Goal: Entertainment & Leisure: Consume media (video, audio)

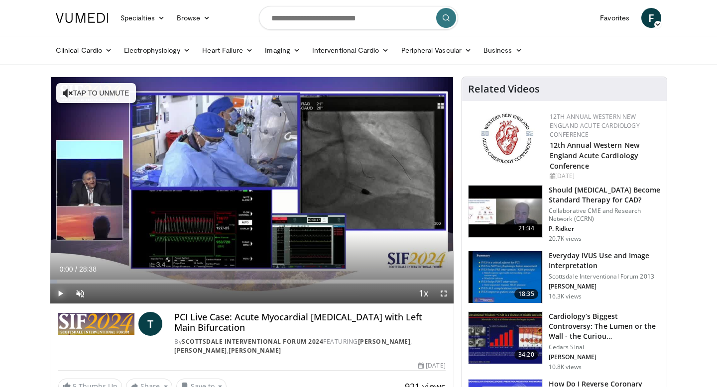
click at [61, 293] on span "Video Player" at bounding box center [60, 294] width 20 height 20
click at [81, 292] on span "Video Player" at bounding box center [80, 294] width 20 height 20
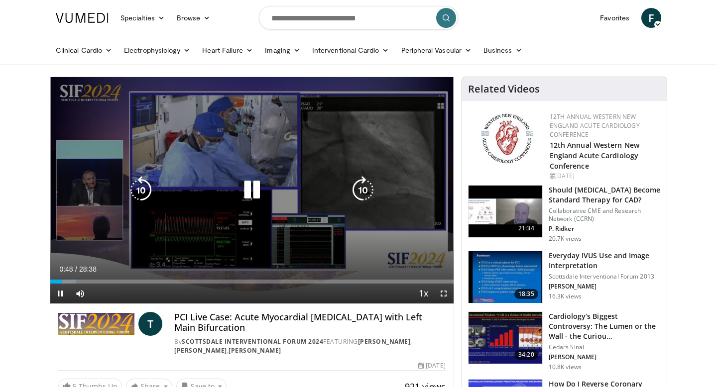
click at [330, 184] on div "Video Player" at bounding box center [252, 190] width 242 height 20
click at [255, 192] on icon "Video Player" at bounding box center [252, 190] width 28 height 28
click at [263, 128] on div "10 seconds Tap to unmute" at bounding box center [251, 190] width 403 height 226
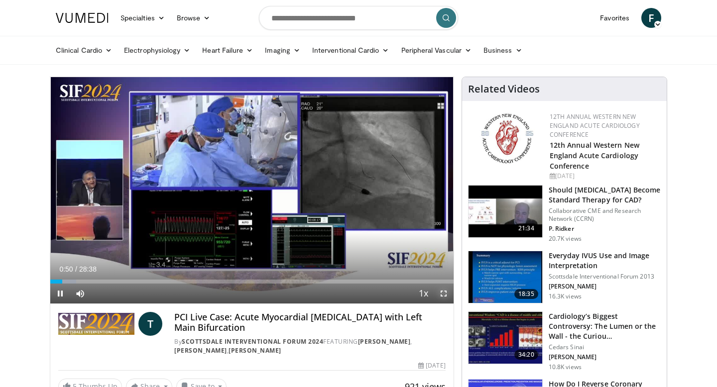
click at [444, 293] on span "Video Player" at bounding box center [443, 294] width 20 height 20
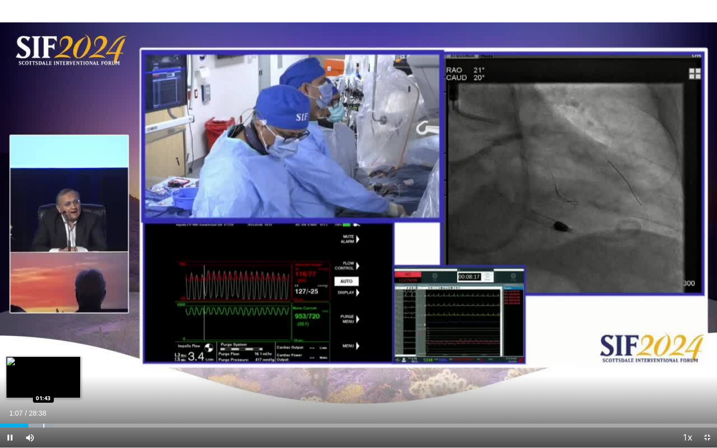
click at [43, 387] on div "Progress Bar" at bounding box center [43, 426] width 1 height 4
click at [54, 387] on div "Progress Bar" at bounding box center [54, 426] width 1 height 4
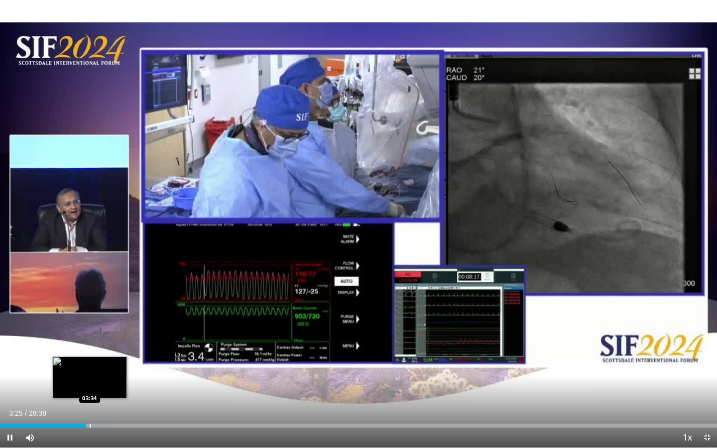
click at [90, 387] on div "Progress Bar" at bounding box center [90, 426] width 1 height 4
click at [95, 387] on div "Progress Bar" at bounding box center [95, 426] width 1 height 4
click at [100, 387] on div "Progress Bar" at bounding box center [100, 426] width 1 height 4
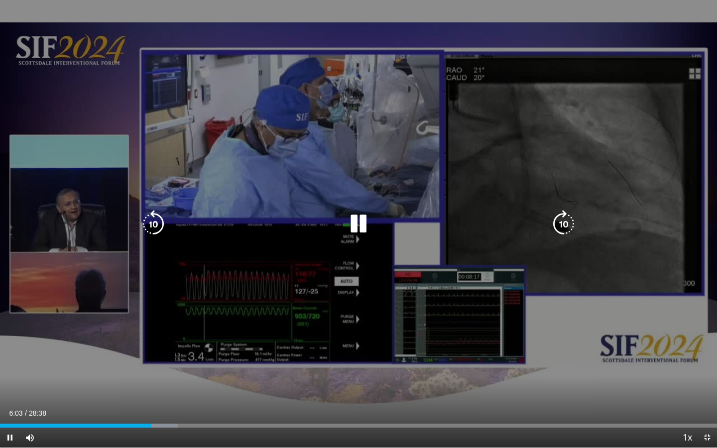
click at [363, 221] on icon "Video Player" at bounding box center [358, 224] width 28 height 28
click at [350, 222] on icon "Video Player" at bounding box center [358, 224] width 28 height 28
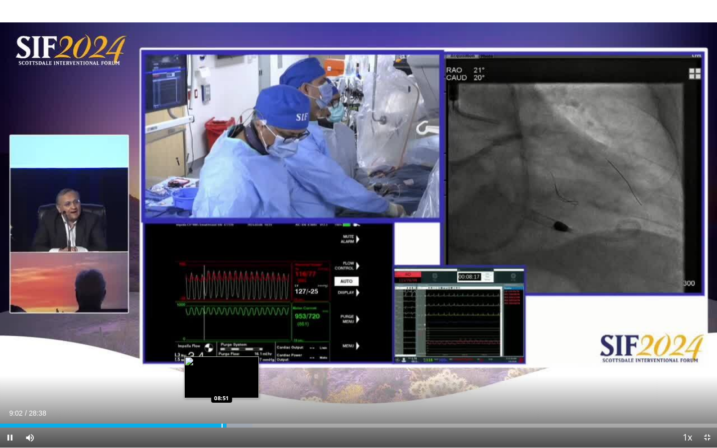
click at [221, 387] on div "Progress Bar" at bounding box center [221, 426] width 1 height 4
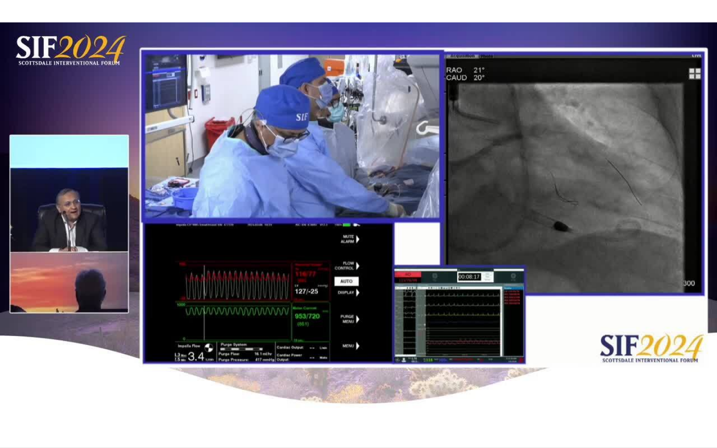
click at [216, 387] on div "10 seconds Tap to unmute" at bounding box center [358, 223] width 717 height 447
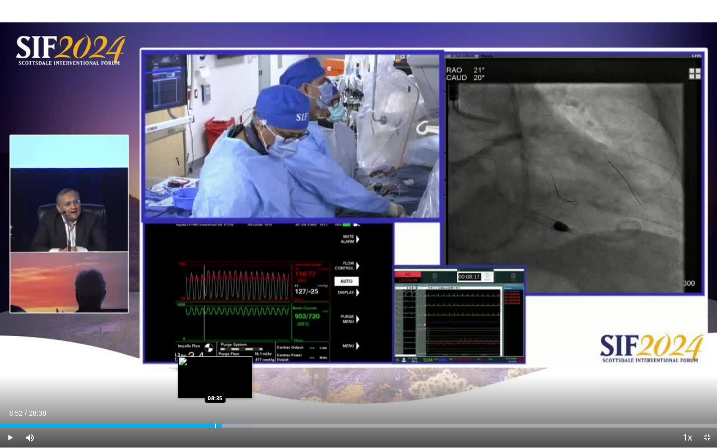
click at [215, 387] on div "Progress Bar" at bounding box center [215, 426] width 1 height 4
click at [210, 387] on div "Progress Bar" at bounding box center [210, 426] width 1 height 4
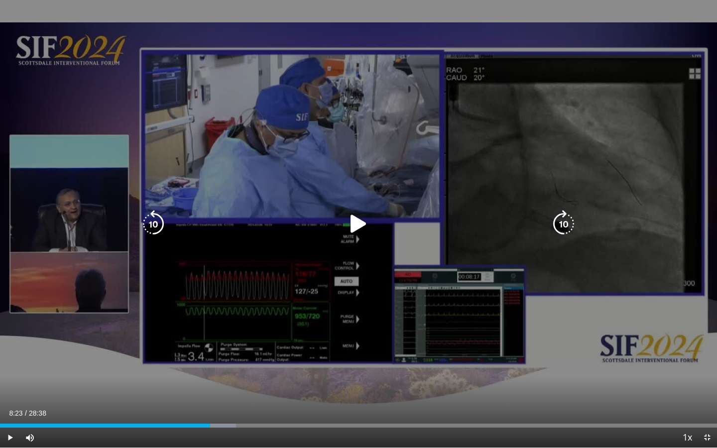
click at [254, 324] on div "10 seconds Tap to unmute" at bounding box center [358, 223] width 717 height 447
click at [347, 226] on icon "Video Player" at bounding box center [358, 224] width 28 height 28
click at [573, 303] on div "10 seconds Tap to unmute" at bounding box center [358, 223] width 717 height 447
click at [354, 223] on icon "Video Player" at bounding box center [358, 224] width 28 height 28
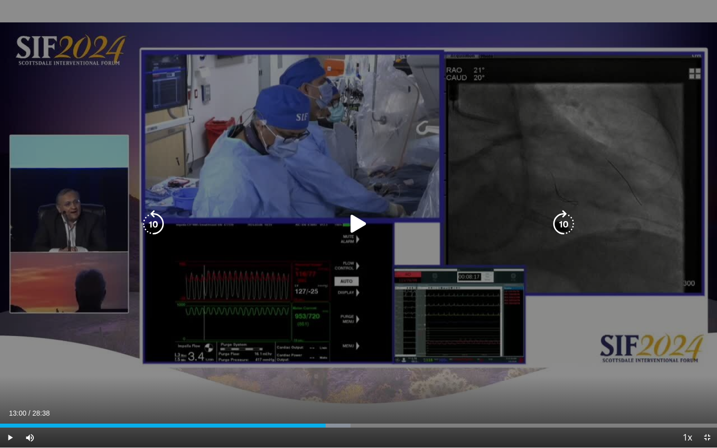
click at [360, 231] on icon "Video Player" at bounding box center [358, 224] width 28 height 28
click at [355, 235] on icon "Video Player" at bounding box center [358, 224] width 28 height 28
click at [356, 222] on icon "Video Player" at bounding box center [358, 224] width 28 height 28
click at [360, 228] on icon "Video Player" at bounding box center [358, 224] width 28 height 28
click at [354, 228] on icon "Video Player" at bounding box center [358, 224] width 28 height 28
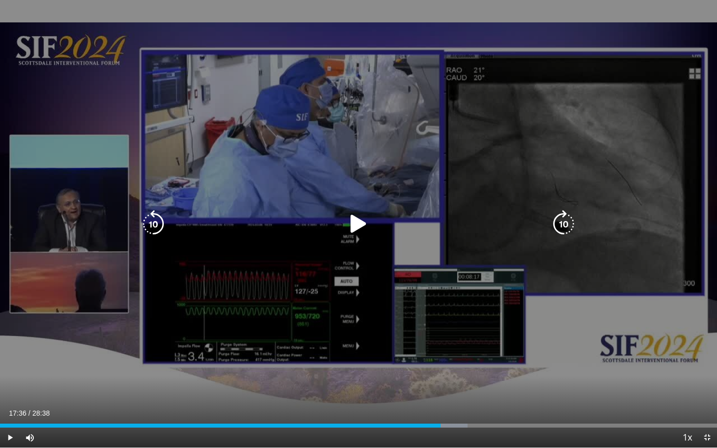
click at [354, 230] on icon "Video Player" at bounding box center [358, 224] width 28 height 28
click at [358, 231] on icon "Video Player" at bounding box center [358, 224] width 28 height 28
click at [358, 222] on icon "Video Player" at bounding box center [358, 224] width 28 height 28
click at [354, 219] on icon "Video Player" at bounding box center [358, 224] width 28 height 28
click at [356, 221] on icon "Video Player" at bounding box center [358, 224] width 28 height 28
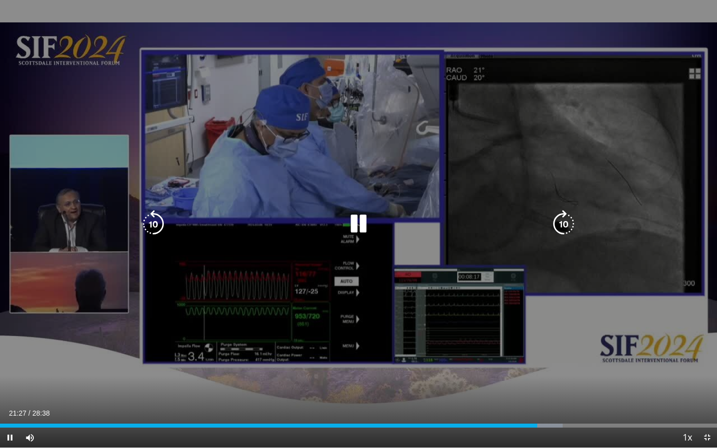
click at [358, 219] on icon "Video Player" at bounding box center [358, 224] width 28 height 28
click at [354, 217] on icon "Video Player" at bounding box center [358, 224] width 28 height 28
click at [357, 223] on icon "Video Player" at bounding box center [358, 224] width 28 height 28
click at [362, 225] on icon "Video Player" at bounding box center [358, 224] width 28 height 28
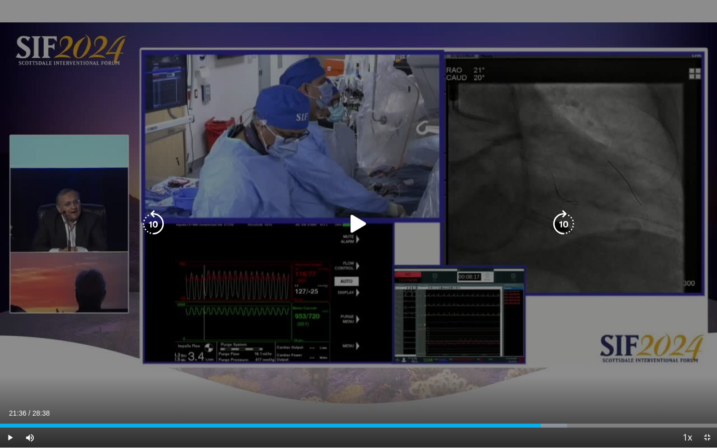
click at [353, 223] on icon "Video Player" at bounding box center [358, 224] width 28 height 28
click at [360, 224] on icon "Video Player" at bounding box center [358, 224] width 28 height 28
click at [351, 226] on icon "Video Player" at bounding box center [358, 224] width 28 height 28
